Goal: Check status: Check status

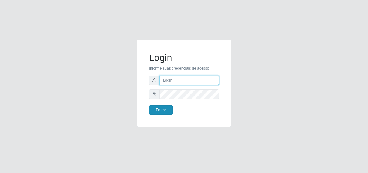
type input "[EMAIL_ADDRESS][DOMAIN_NAME]"
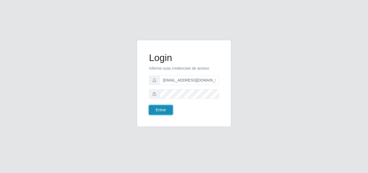
click at [169, 111] on button "Entrar" at bounding box center [161, 109] width 24 height 9
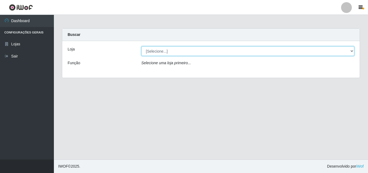
click at [351, 51] on select "[Selecione...] Hiper Queiroz - [GEOGRAPHIC_DATA]" at bounding box center [248, 50] width 213 height 9
select select "514"
click at [142, 46] on select "[Selecione...] Hiper Queiroz - [GEOGRAPHIC_DATA]" at bounding box center [248, 50] width 213 height 9
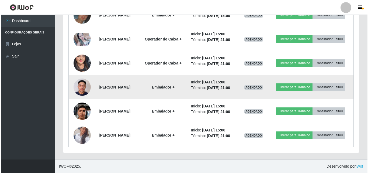
scroll to position [454, 0]
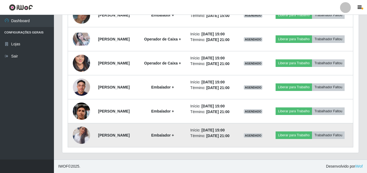
click at [75, 132] on img at bounding box center [81, 135] width 17 height 31
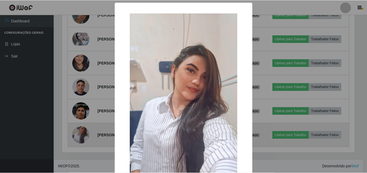
scroll to position [112, 294]
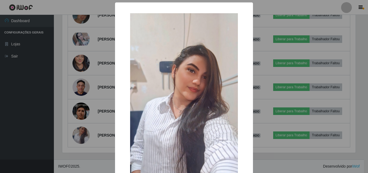
click at [18, 149] on div "× OK Cancel" at bounding box center [184, 86] width 368 height 173
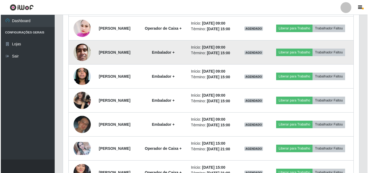
scroll to position [319, 0]
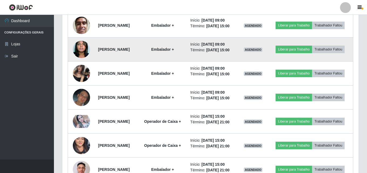
click at [78, 63] on img at bounding box center [81, 49] width 17 height 26
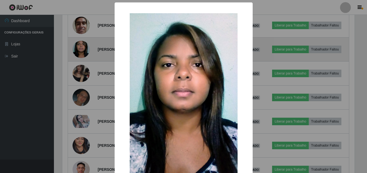
scroll to position [112, 294]
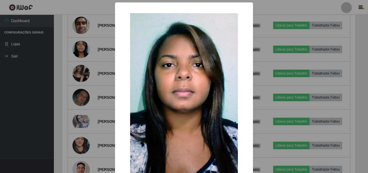
click at [90, 80] on div "× OK Cancel" at bounding box center [184, 86] width 368 height 173
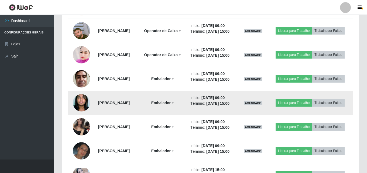
scroll to position [265, 0]
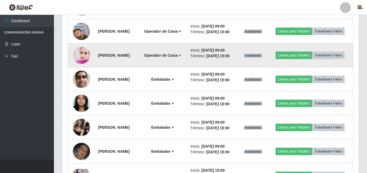
click at [81, 65] on img at bounding box center [81, 55] width 17 height 20
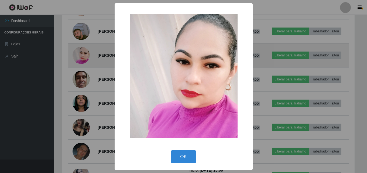
scroll to position [112, 294]
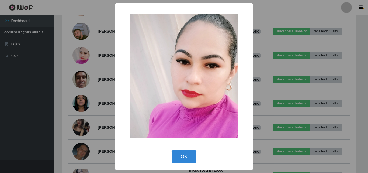
click at [100, 74] on div "× OK Cancel" at bounding box center [184, 86] width 368 height 173
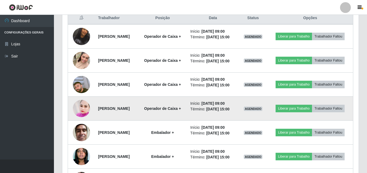
scroll to position [211, 0]
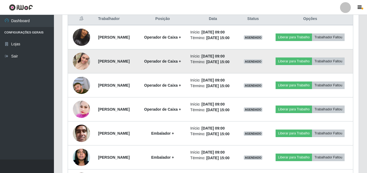
click at [77, 69] on img at bounding box center [81, 61] width 17 height 31
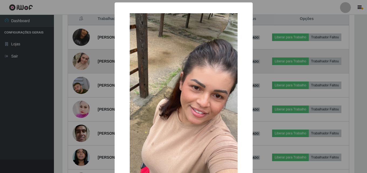
scroll to position [112, 294]
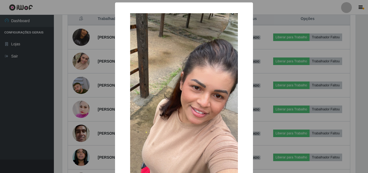
click at [96, 70] on div "× OK Cancel" at bounding box center [184, 86] width 368 height 173
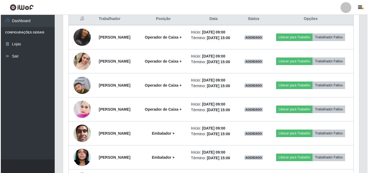
scroll to position [184, 0]
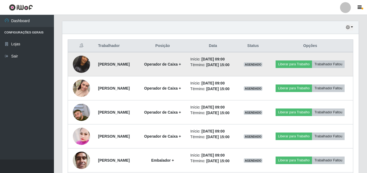
click at [83, 66] on img at bounding box center [81, 64] width 17 height 36
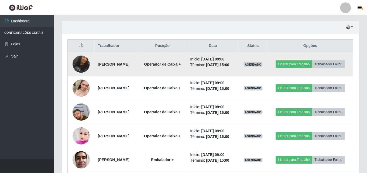
scroll to position [112, 294]
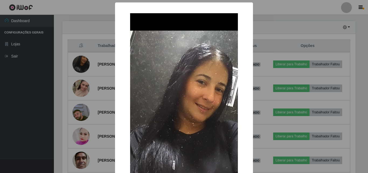
click at [110, 72] on div "× OK Cancel" at bounding box center [184, 86] width 368 height 173
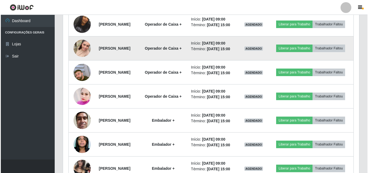
scroll to position [238, 0]
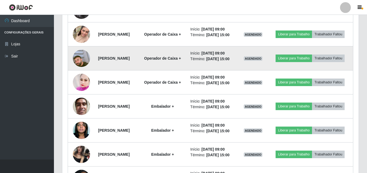
click at [83, 71] on img at bounding box center [81, 58] width 17 height 31
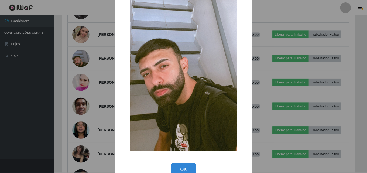
scroll to position [54, 0]
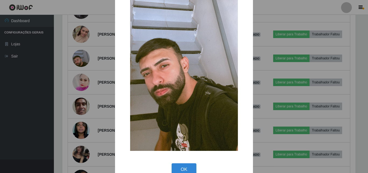
click at [96, 75] on div "× OK Cancel" at bounding box center [184, 86] width 368 height 173
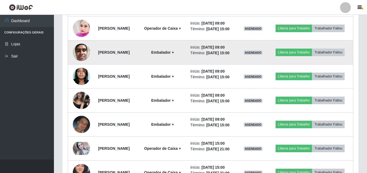
scroll to position [319, 0]
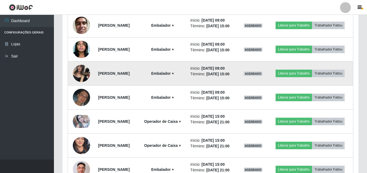
click at [77, 85] on img at bounding box center [81, 73] width 17 height 23
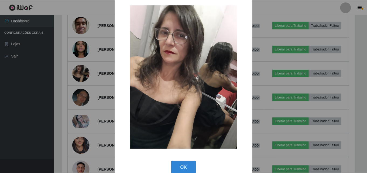
scroll to position [0, 0]
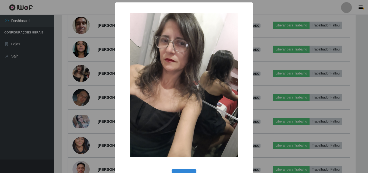
click at [102, 78] on div "× OK Cancel" at bounding box center [184, 86] width 368 height 173
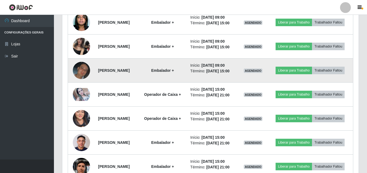
click at [83, 79] on img at bounding box center [81, 71] width 17 height 18
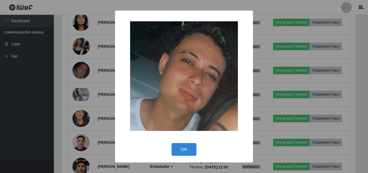
drag, startPoint x: 99, startPoint y: 91, endPoint x: 86, endPoint y: 101, distance: 16.1
click at [99, 93] on div "× OK Cancel" at bounding box center [184, 86] width 368 height 173
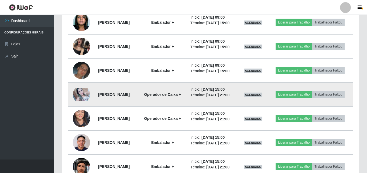
click at [79, 101] on img at bounding box center [81, 94] width 17 height 13
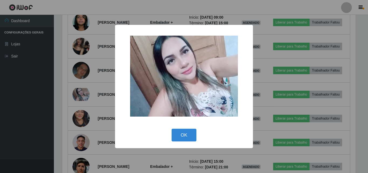
click at [102, 125] on div "× OK Cancel" at bounding box center [184, 86] width 368 height 173
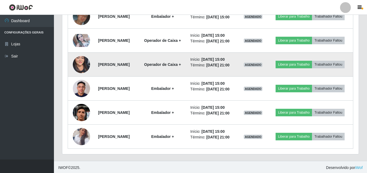
click at [82, 83] on img at bounding box center [81, 64] width 17 height 37
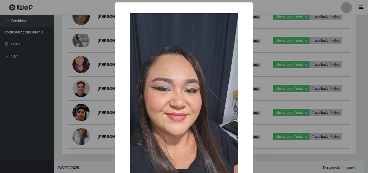
click at [98, 107] on div "× OK Cancel" at bounding box center [184, 86] width 368 height 173
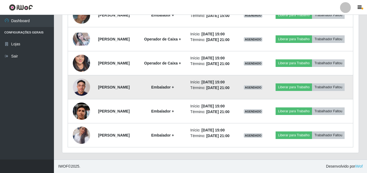
click at [83, 98] on img at bounding box center [81, 87] width 17 height 23
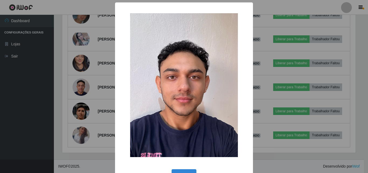
click at [98, 106] on div "× OK Cancel" at bounding box center [184, 86] width 368 height 173
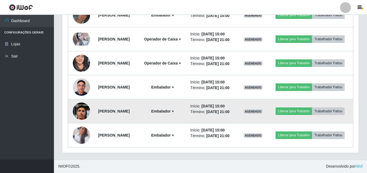
click at [82, 130] on img at bounding box center [81, 111] width 17 height 38
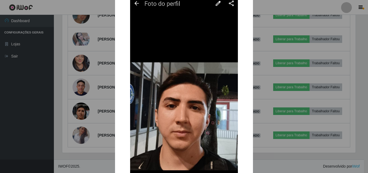
click at [105, 119] on div "× OK Cancel" at bounding box center [184, 86] width 368 height 173
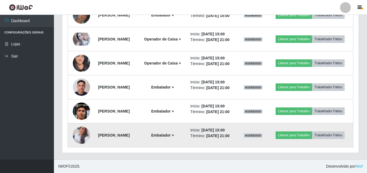
click at [79, 128] on img at bounding box center [81, 135] width 17 height 31
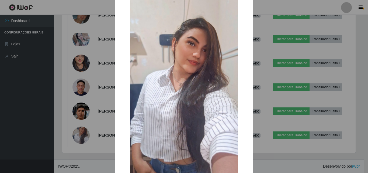
click at [96, 121] on div "× OK Cancel" at bounding box center [184, 86] width 368 height 173
